Goal: Task Accomplishment & Management: Manage account settings

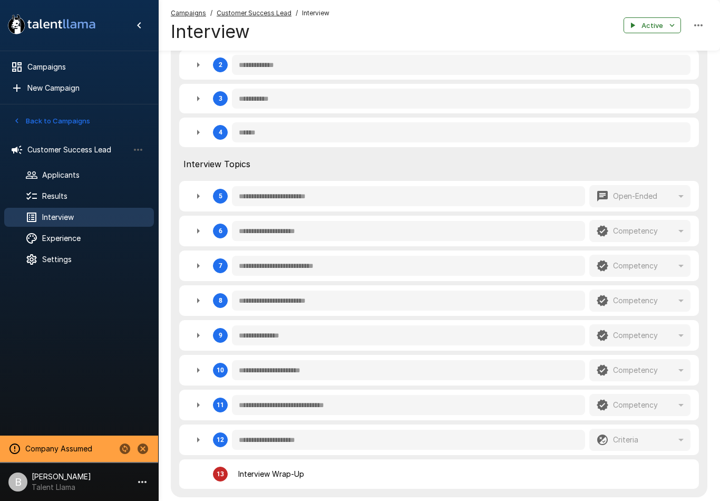
scroll to position [405, 0]
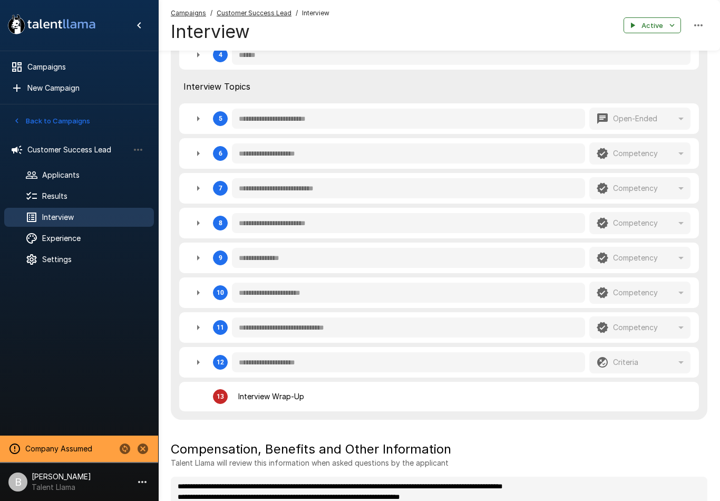
click at [192, 188] on icon "button" at bounding box center [198, 188] width 13 height 13
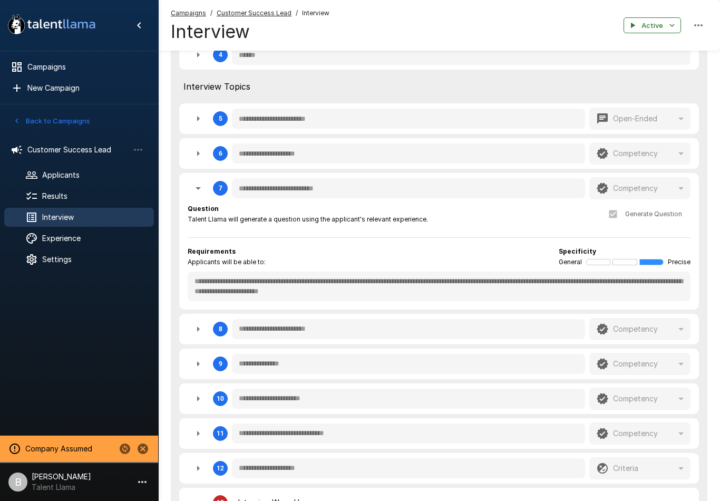
click at [27, 123] on button "Back to Campaigns" at bounding box center [52, 121] width 82 height 16
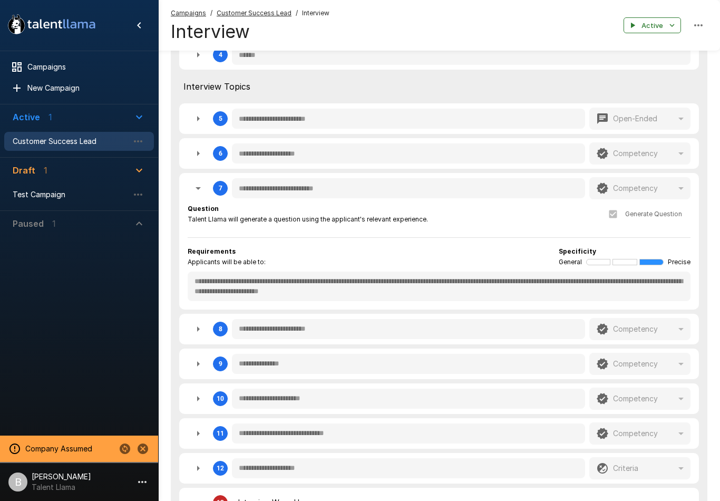
click at [81, 196] on span "Test Campaign" at bounding box center [71, 194] width 116 height 11
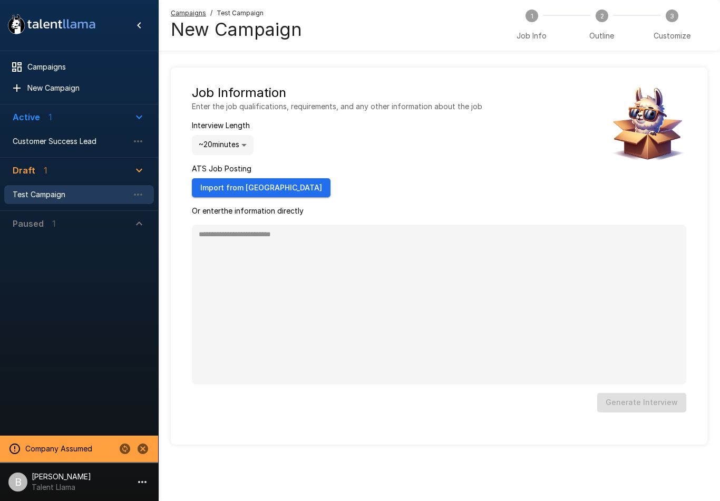
type textarea "*"
click at [236, 187] on button "Import from [GEOGRAPHIC_DATA]" at bounding box center [261, 188] width 139 height 20
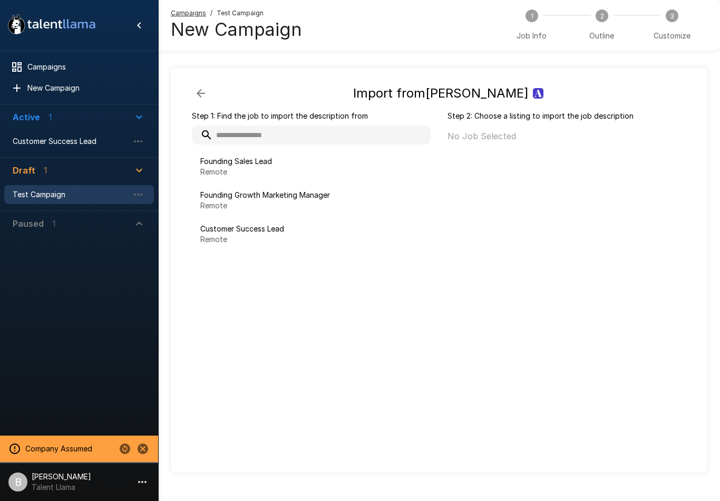
click at [308, 199] on span "Founding Growth Marketing Manager" at bounding box center [311, 195] width 222 height 11
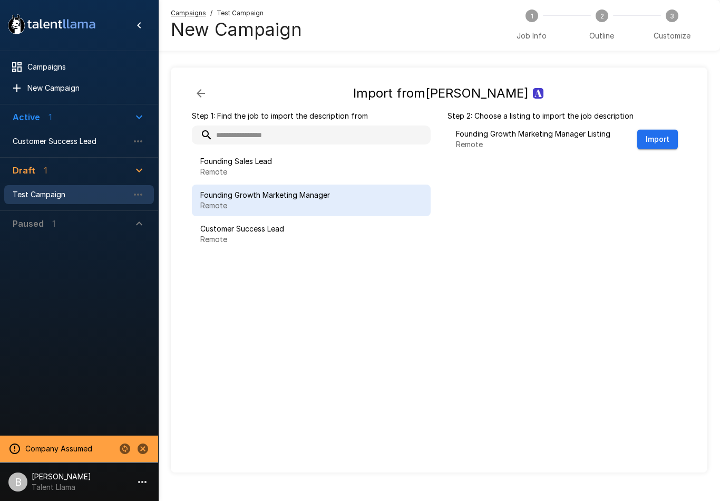
click at [664, 133] on button "Import" at bounding box center [657, 140] width 41 height 20
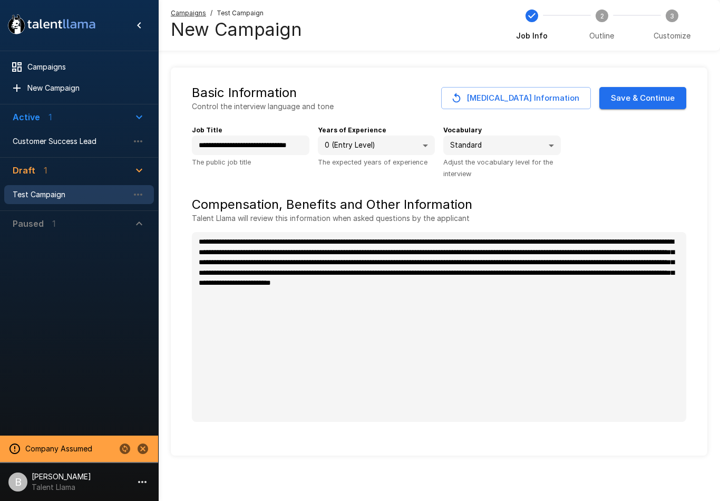
type textarea "*"
click at [652, 92] on button "Save & Continue" at bounding box center [642, 98] width 87 height 22
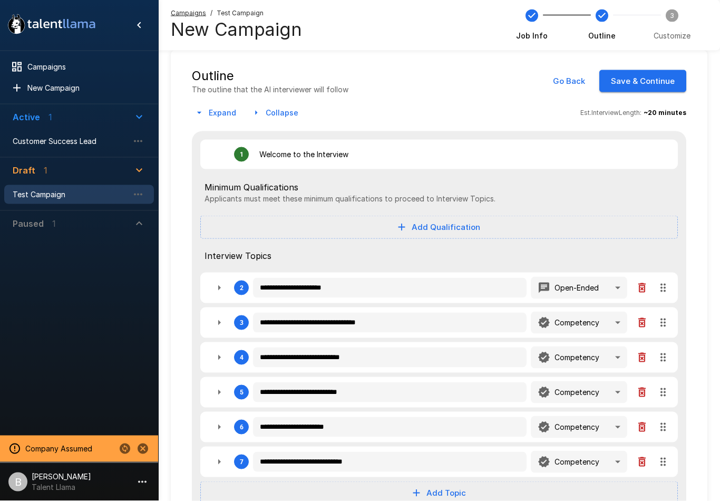
type textarea "*"
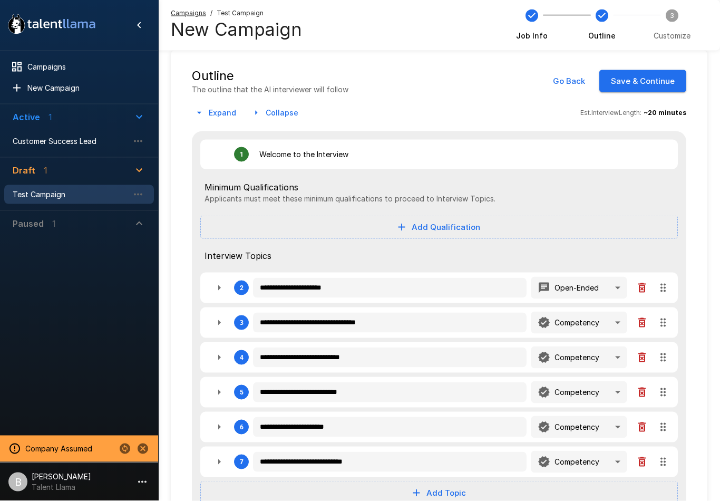
type textarea "*"
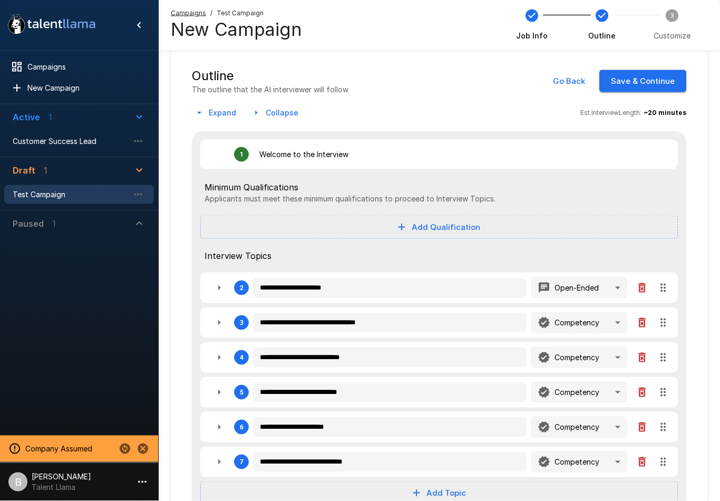
type textarea "*"
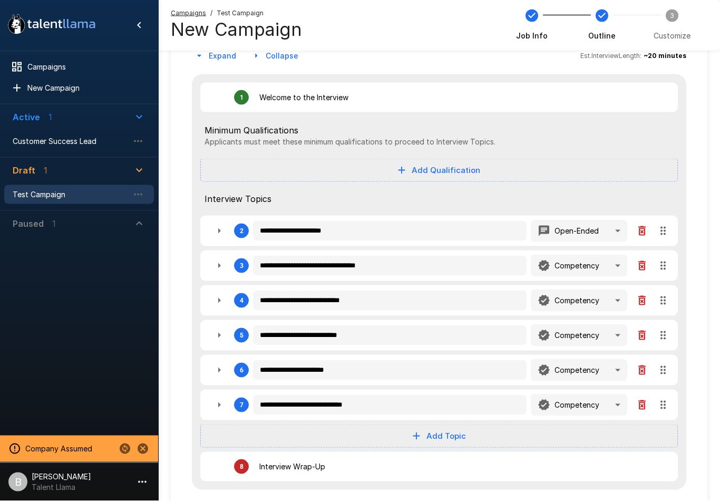
scroll to position [74, 0]
click at [220, 234] on icon "button" at bounding box center [219, 230] width 13 height 13
type textarea "*"
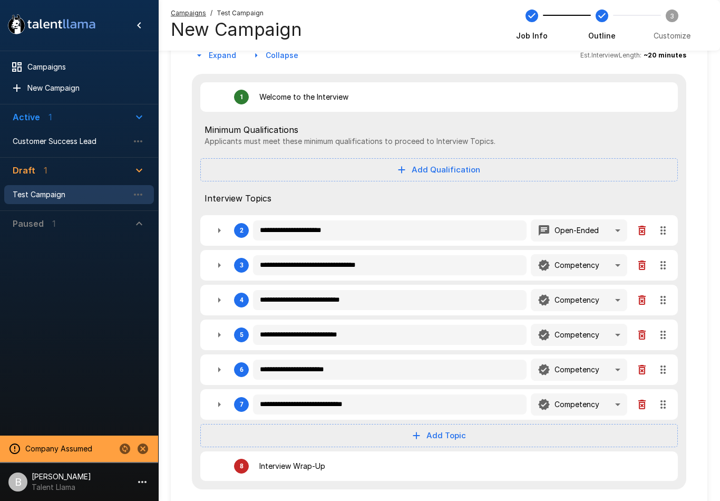
type textarea "*"
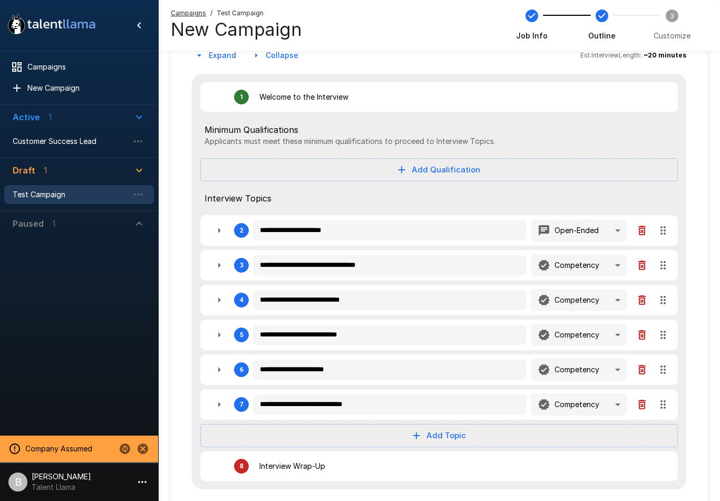
type textarea "*"
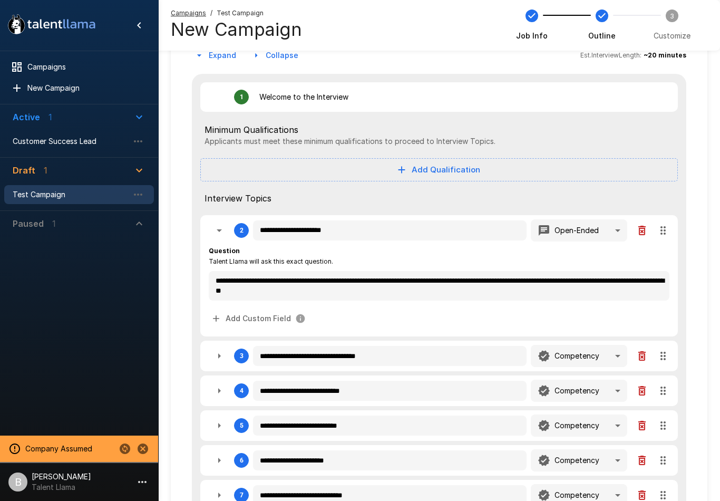
click at [232, 309] on button "Add Custom Field" at bounding box center [259, 319] width 101 height 20
type textarea "*"
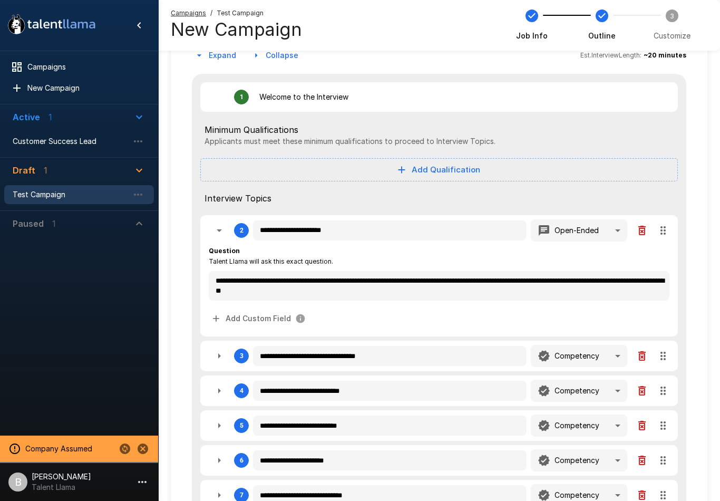
type textarea "*"
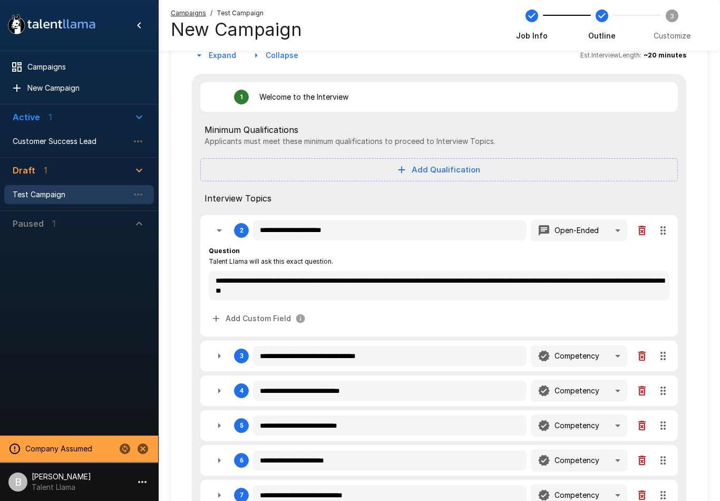
type textarea "*"
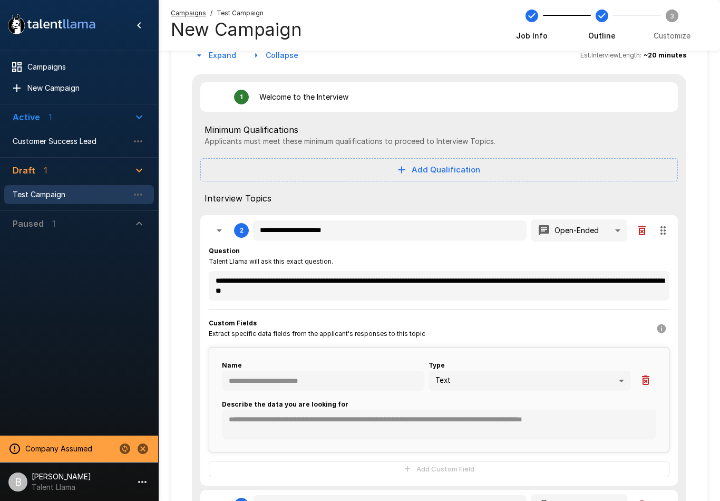
click at [626, 380] on body "**********" at bounding box center [360, 176] width 720 height 501
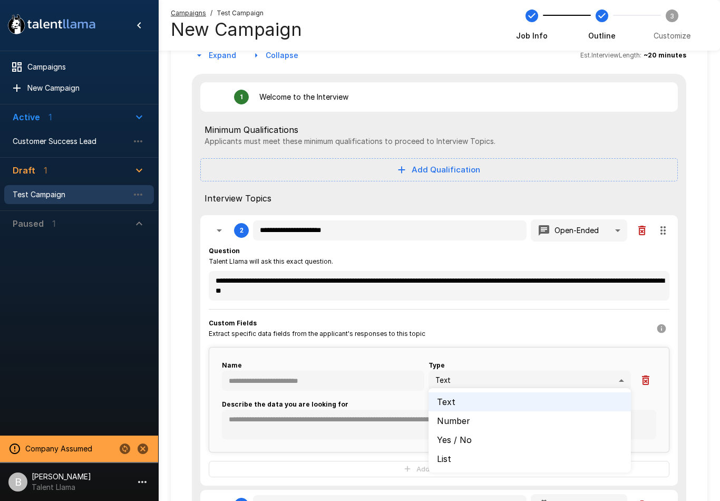
click at [73, 143] on div at bounding box center [360, 250] width 720 height 501
type textarea "*"
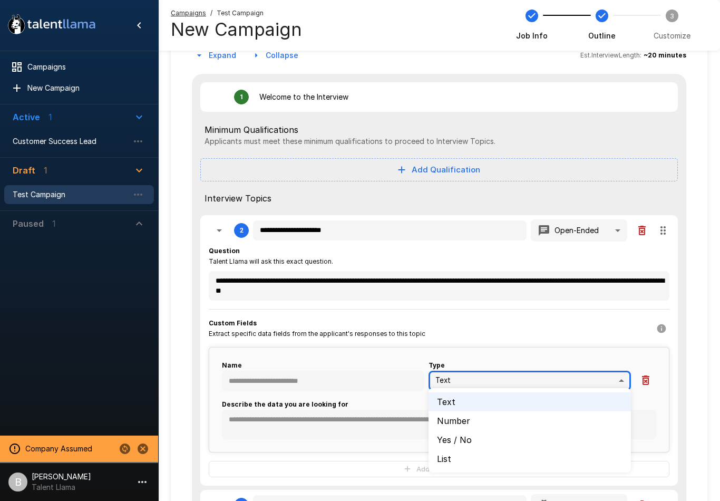
type textarea "*"
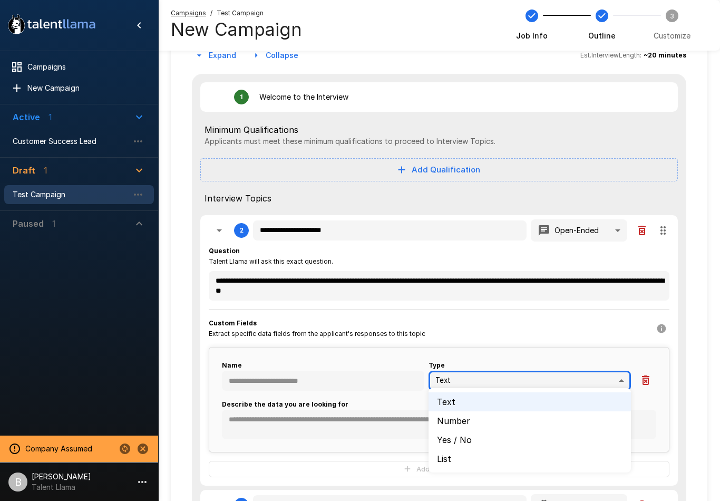
type textarea "*"
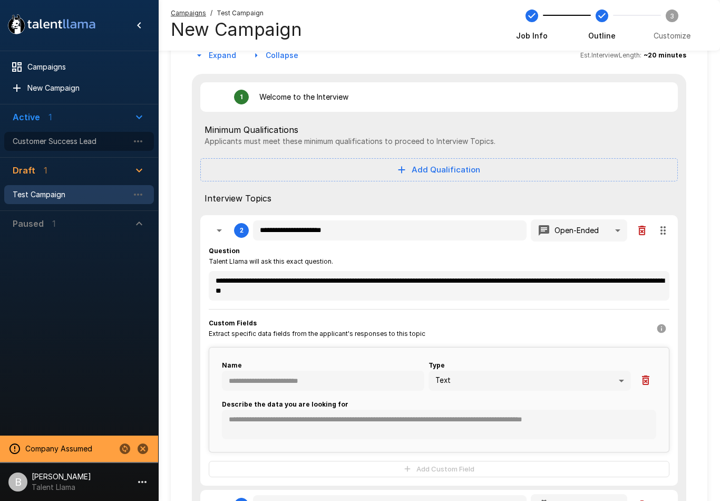
click at [80, 147] on div "Customer Success Lead" at bounding box center [79, 141] width 150 height 19
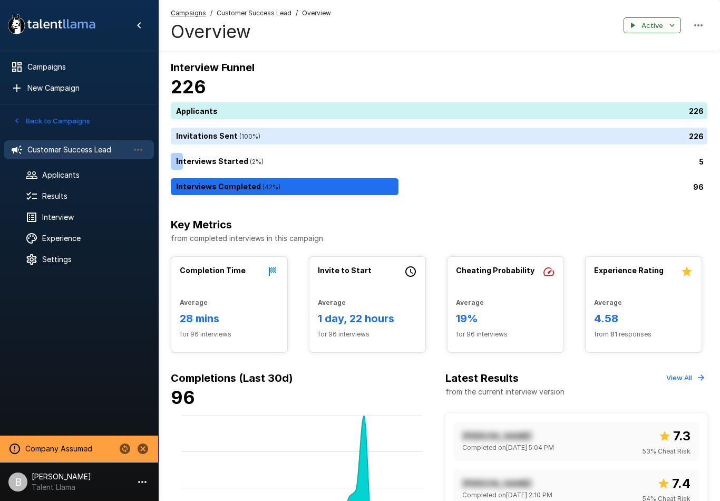
click at [79, 198] on span "Results" at bounding box center [93, 196] width 103 height 11
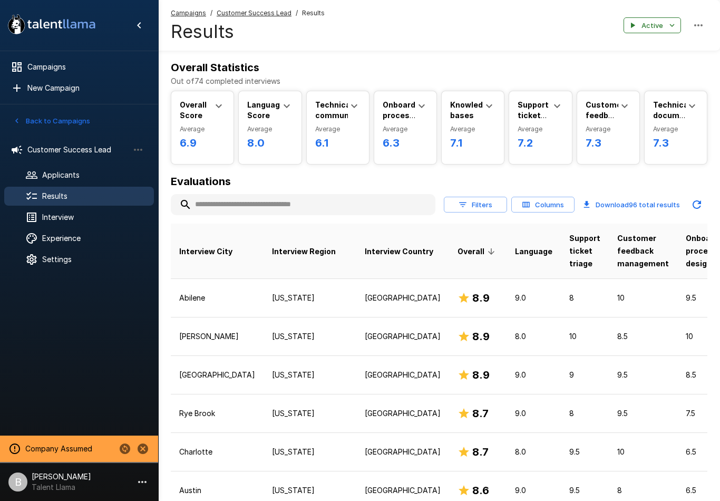
click at [548, 206] on button "Columns" at bounding box center [542, 205] width 63 height 16
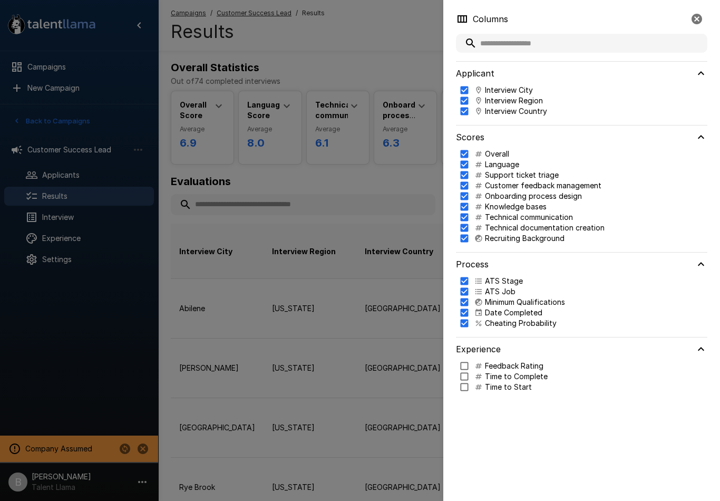
click at [406, 174] on div at bounding box center [360, 250] width 720 height 501
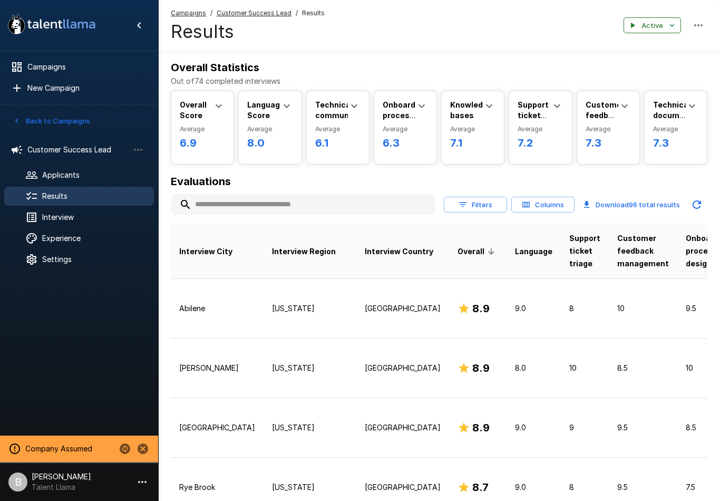
click at [79, 474] on li "B [PERSON_NAME] Talent Llama" at bounding box center [79, 480] width 158 height 34
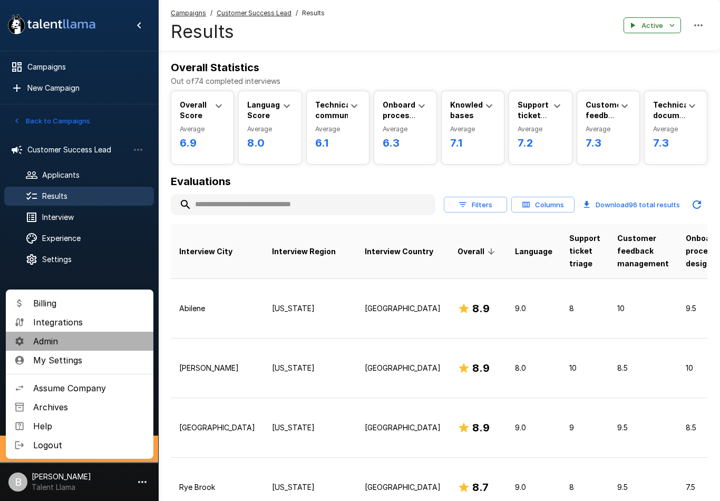
click at [83, 344] on span "Admin" at bounding box center [89, 341] width 112 height 13
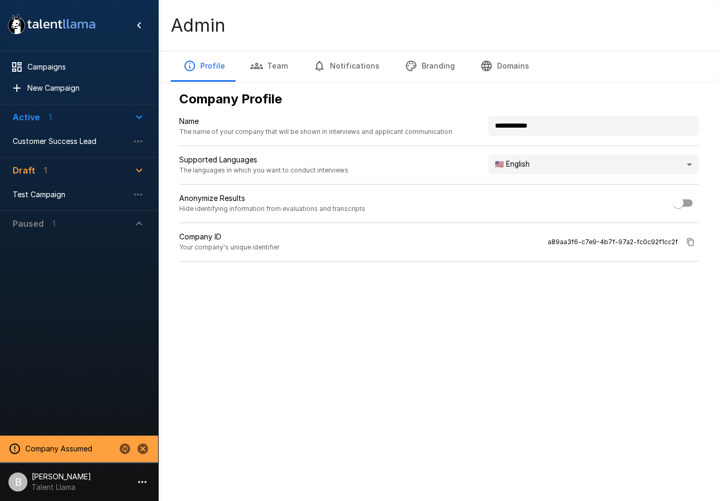
click at [637, 168] on body "**********" at bounding box center [360, 250] width 720 height 501
